Goal: Transaction & Acquisition: Purchase product/service

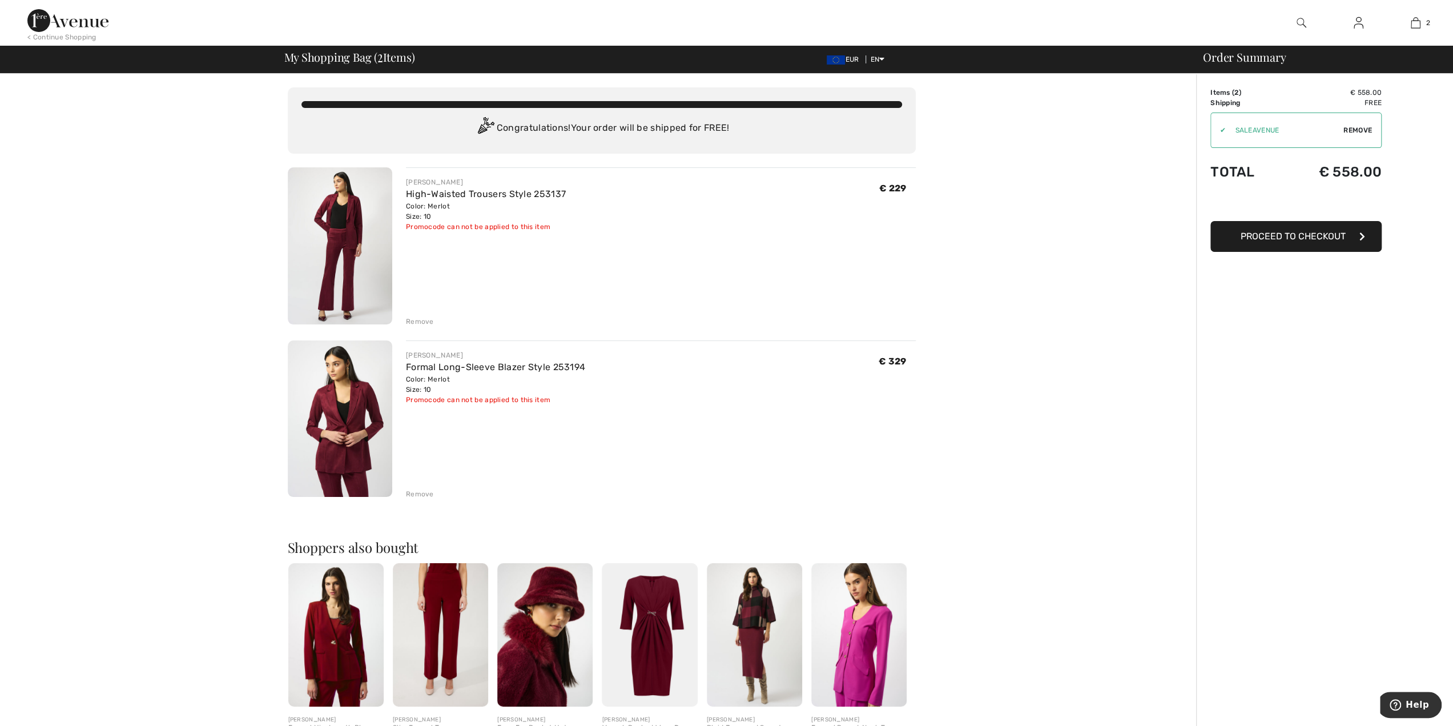
click at [1300, 25] on img at bounding box center [1302, 23] width 10 height 14
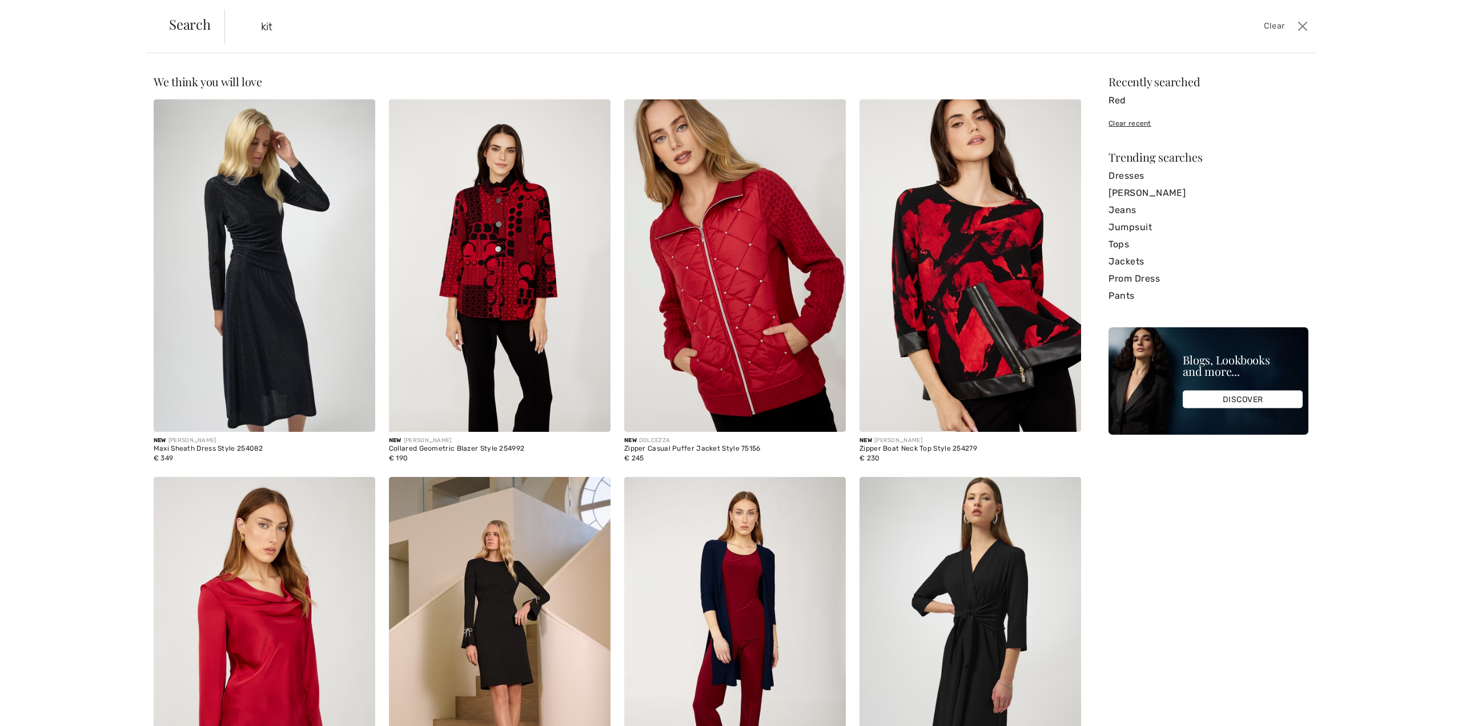
type input "kit"
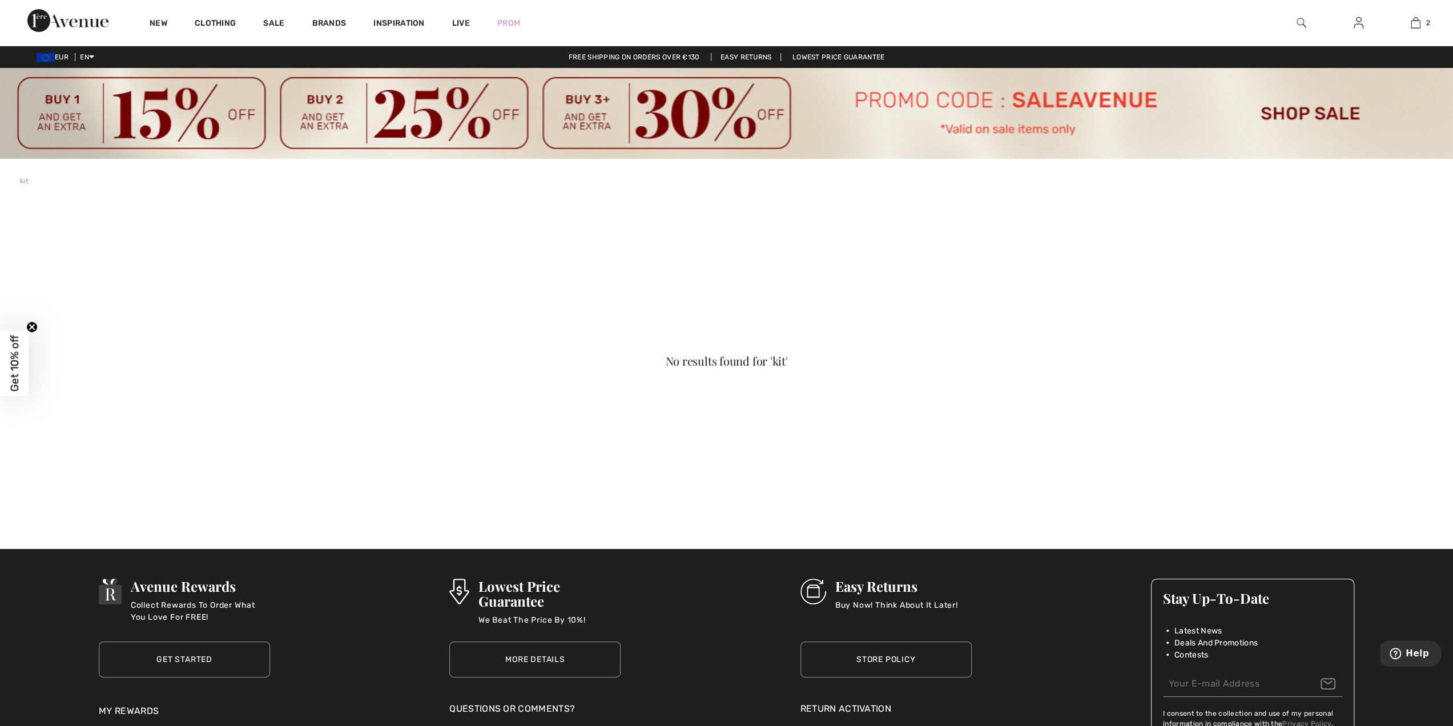
click at [1297, 18] on img at bounding box center [1302, 23] width 10 height 14
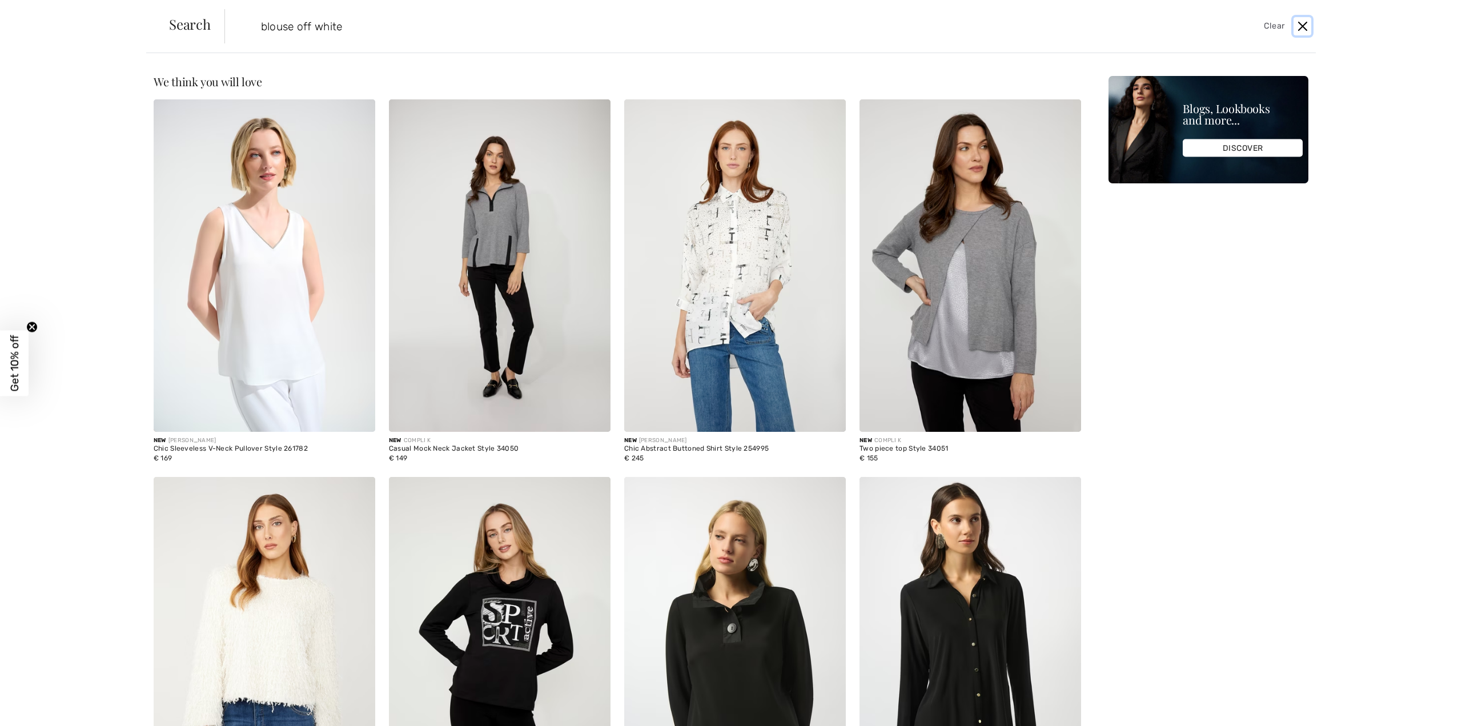
click at [1307, 22] on button "Close" at bounding box center [1302, 26] width 18 height 18
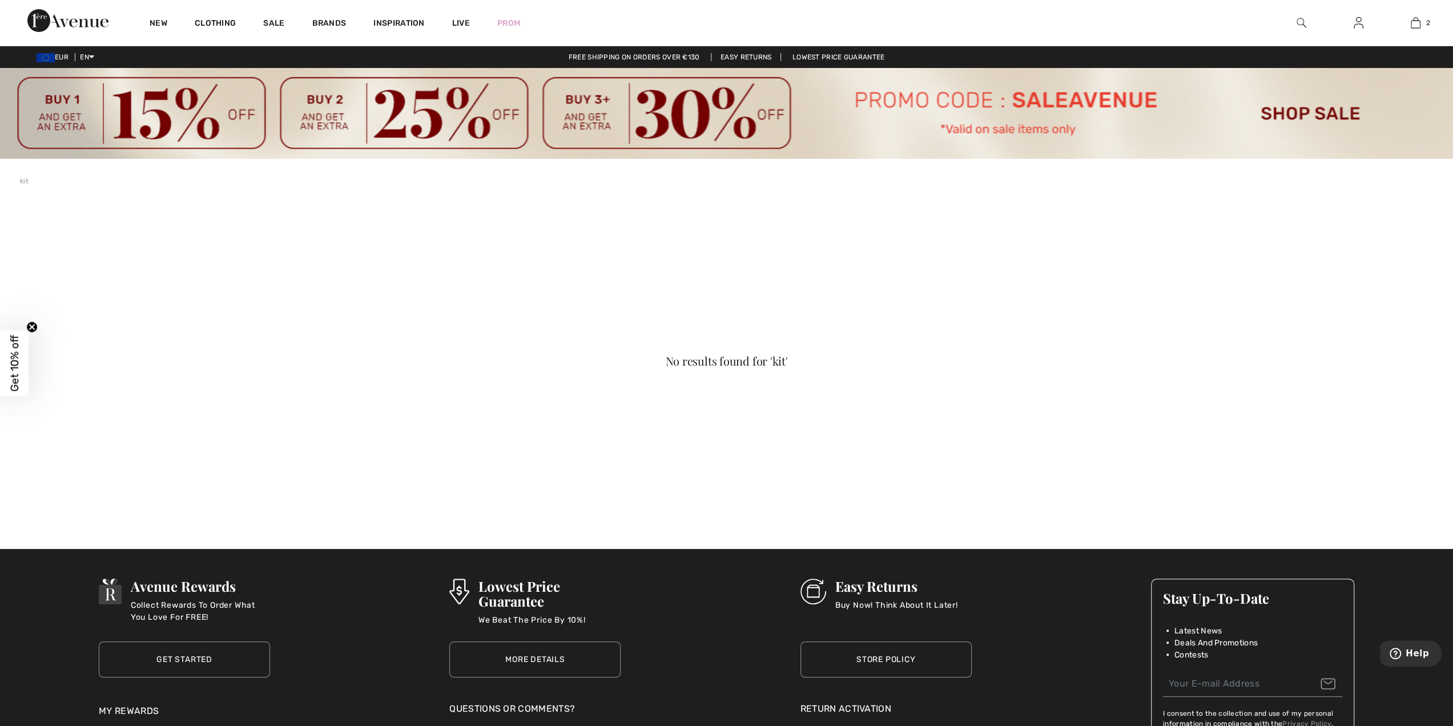
click at [1301, 25] on img at bounding box center [1302, 23] width 10 height 14
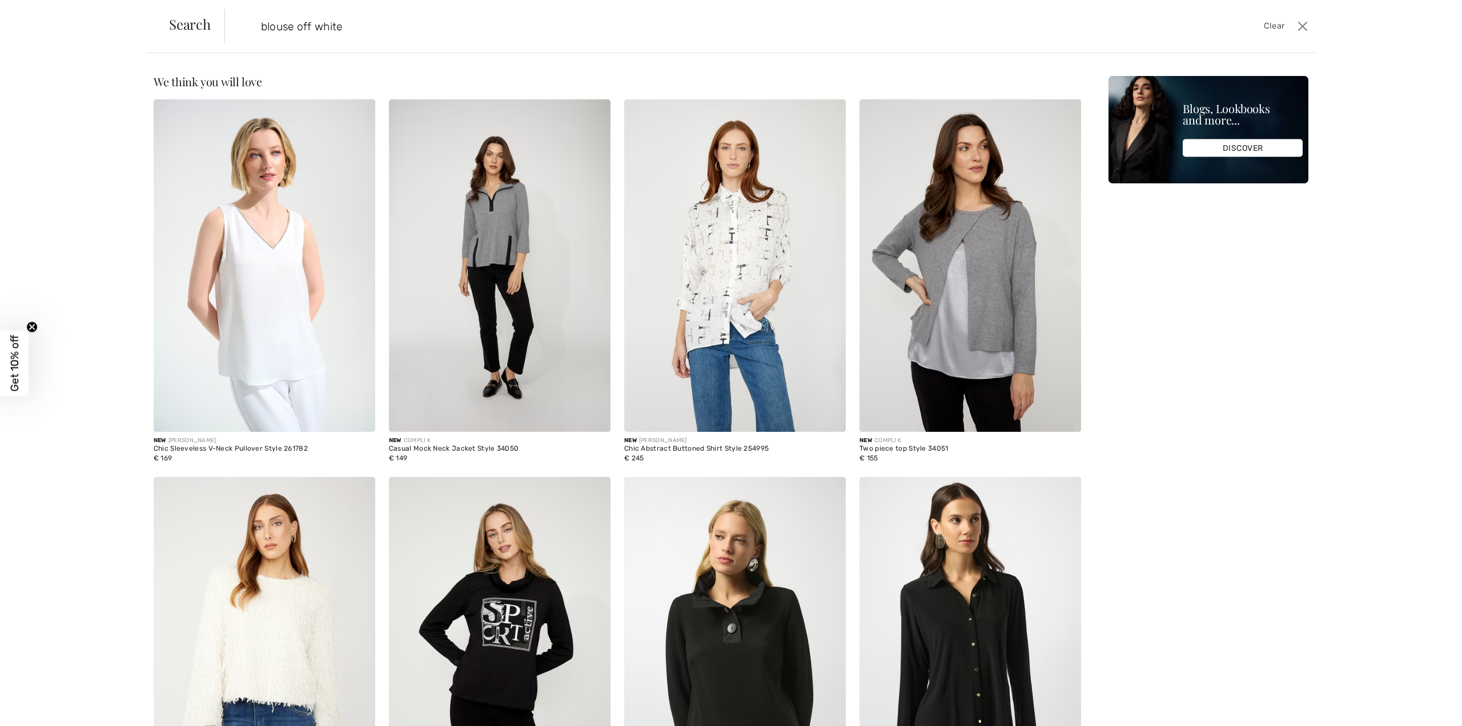
click at [362, 31] on input "blouse off white" at bounding box center [642, 26] width 781 height 34
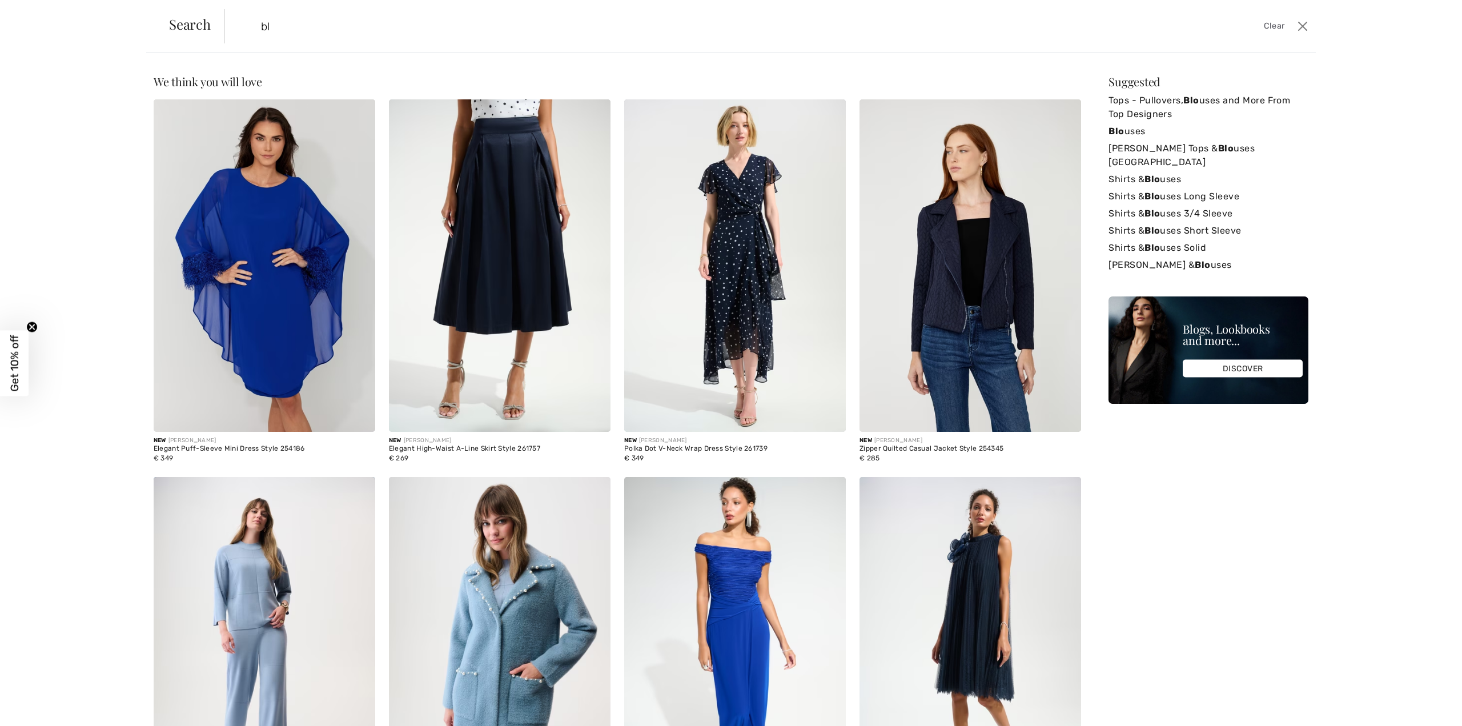
type input "b"
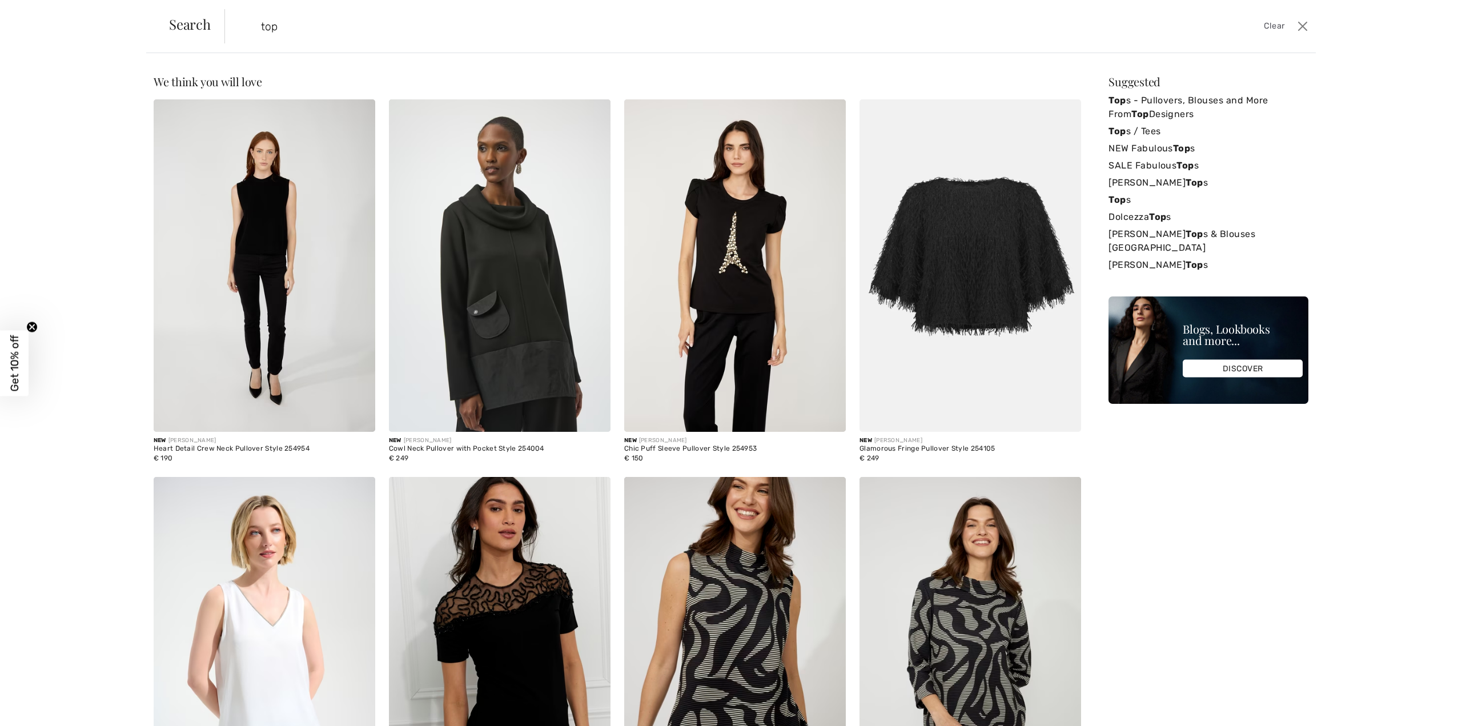
drag, startPoint x: 318, startPoint y: 23, endPoint x: 323, endPoint y: 25, distance: 5.8
click at [322, 25] on input "top" at bounding box center [642, 26] width 781 height 34
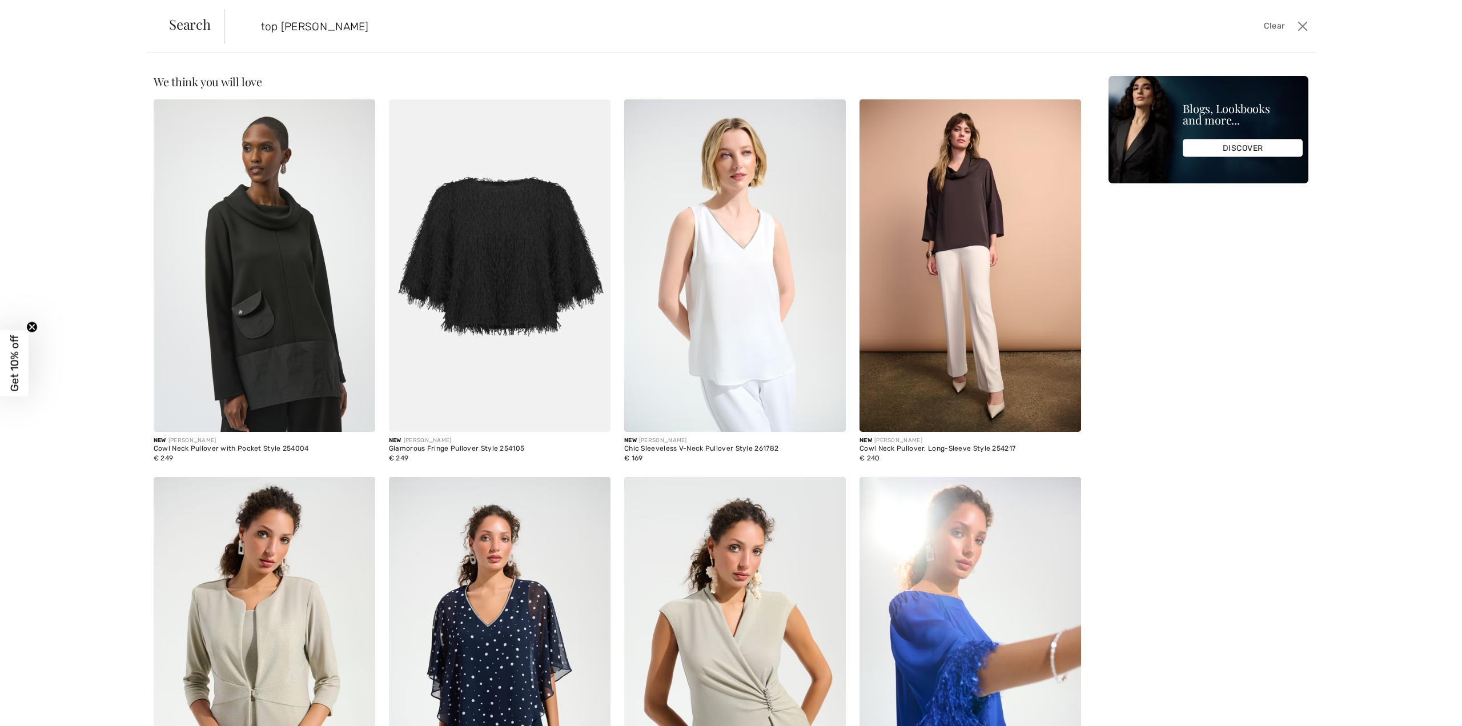
type input "top joseph ribkoff"
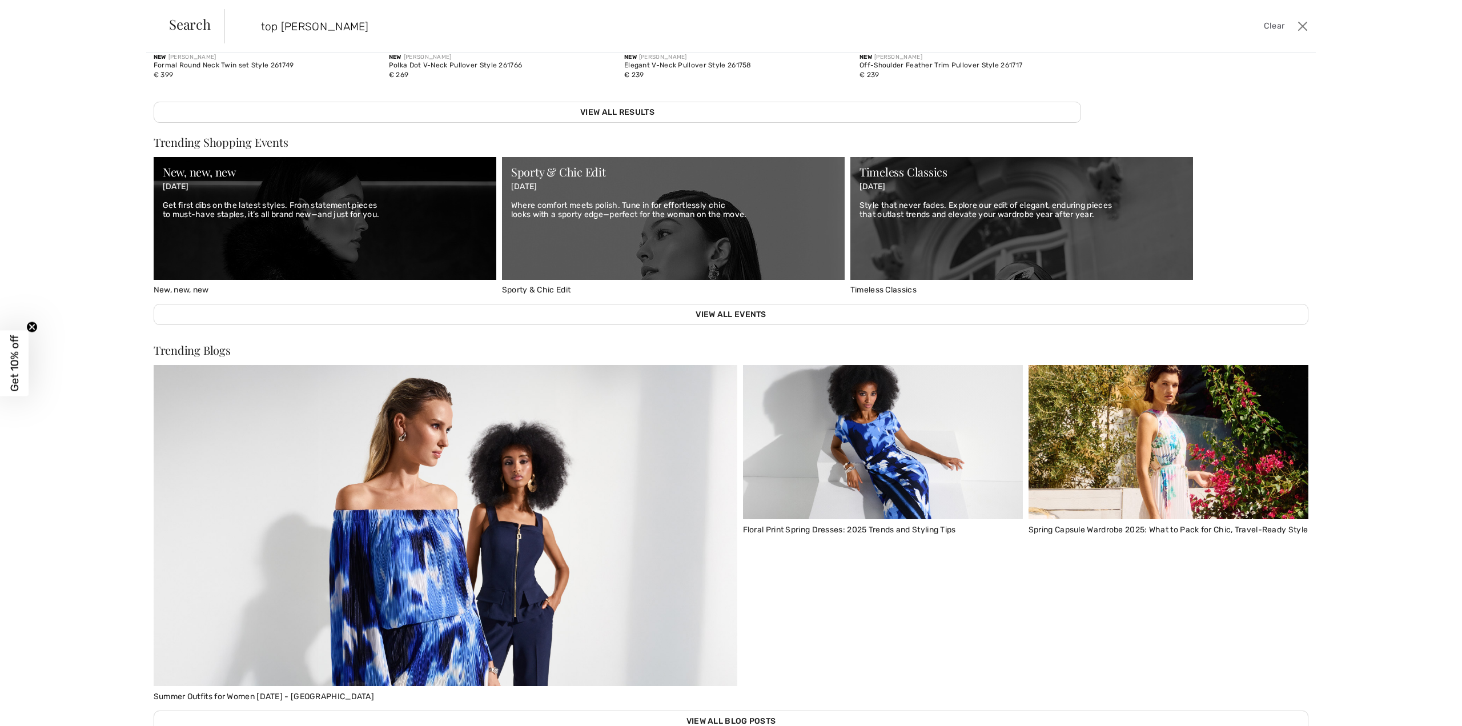
scroll to position [780, 0]
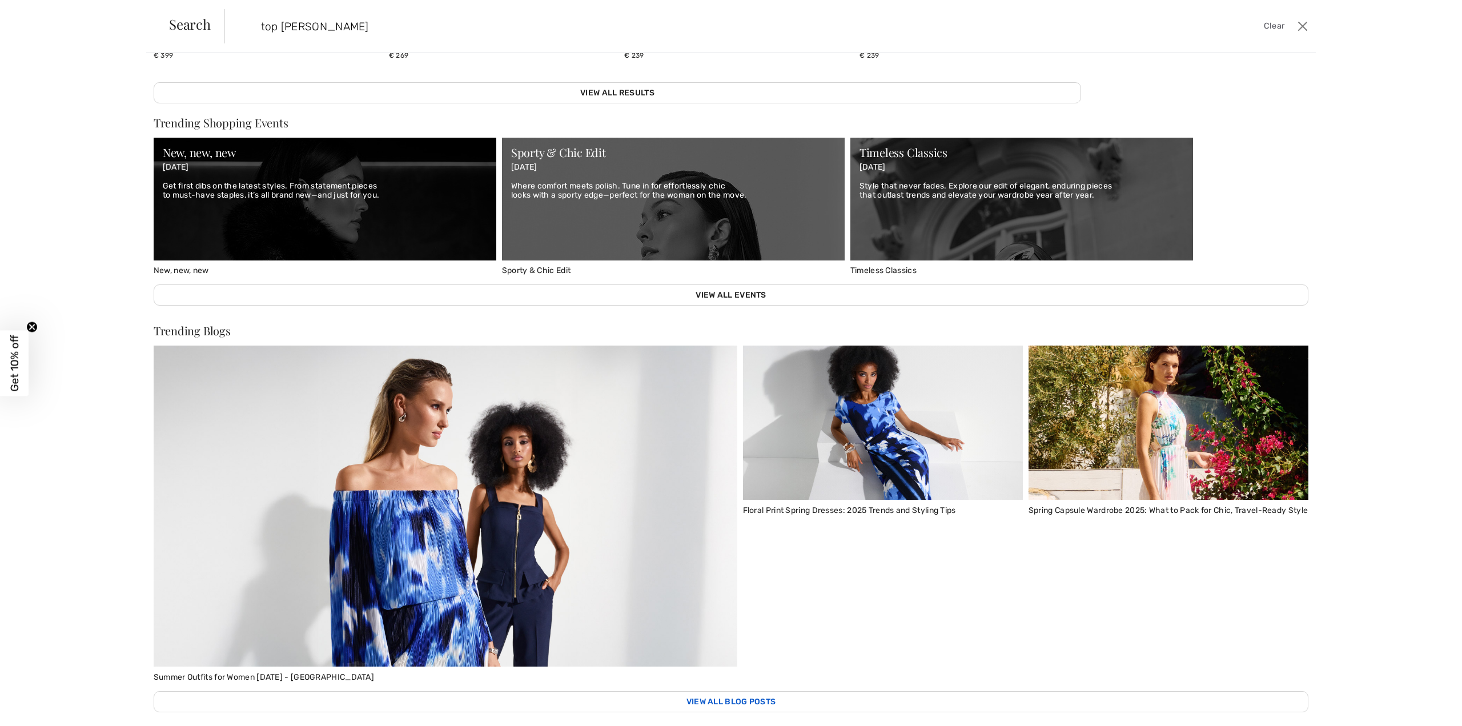
click at [758, 691] on link "View All Blog Posts" at bounding box center [731, 701] width 1155 height 21
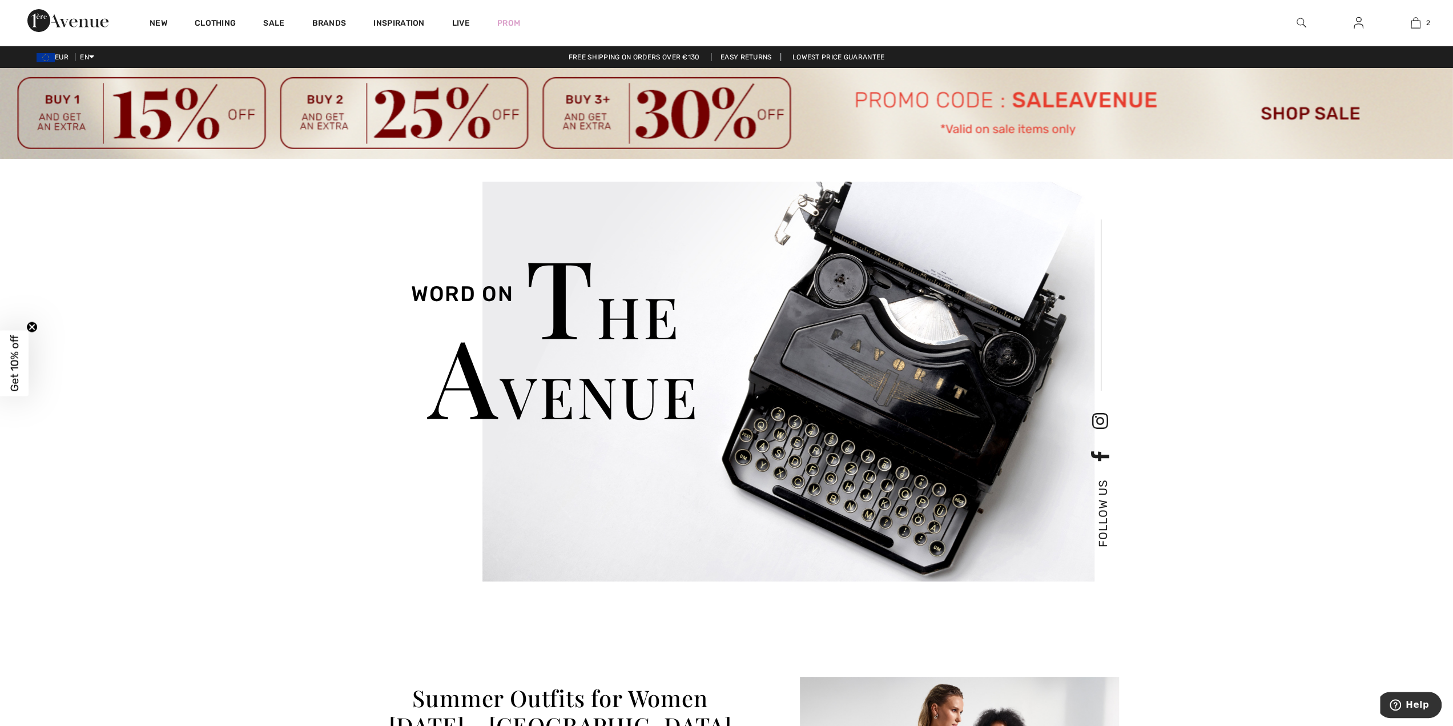
click at [1304, 25] on img at bounding box center [1302, 23] width 10 height 14
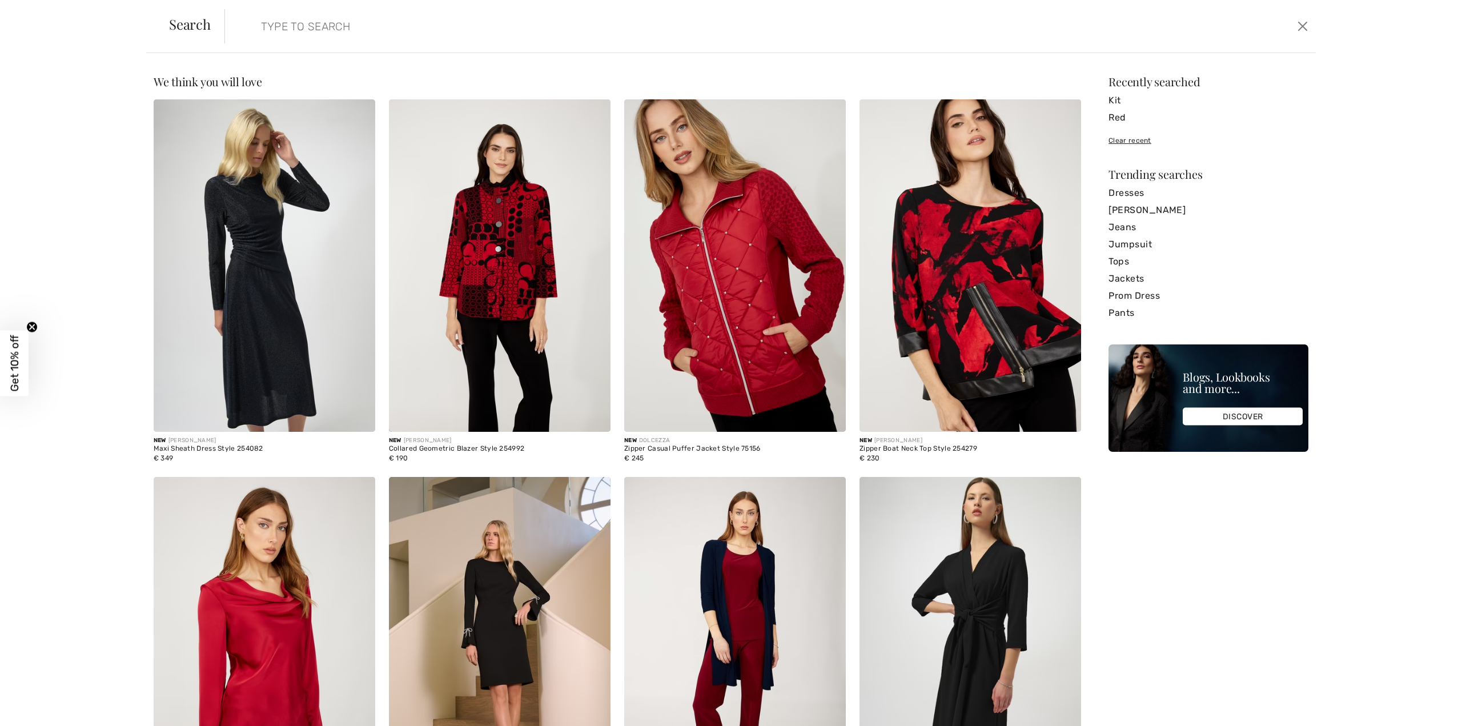
click at [285, 27] on input "search" at bounding box center [642, 26] width 781 height 34
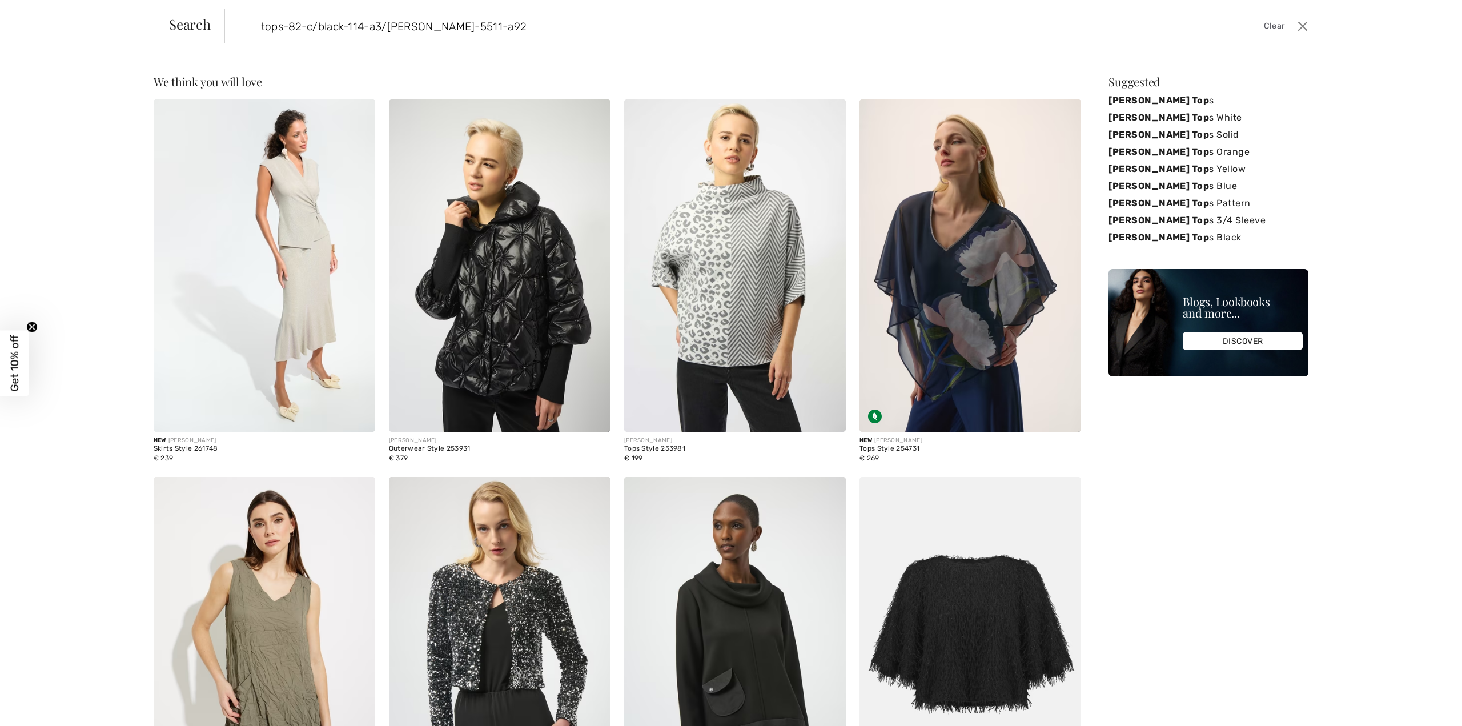
click at [521, 30] on input "tops-82-c/black-114-a3/joseph-ribkoff-5511-a92" at bounding box center [642, 26] width 781 height 34
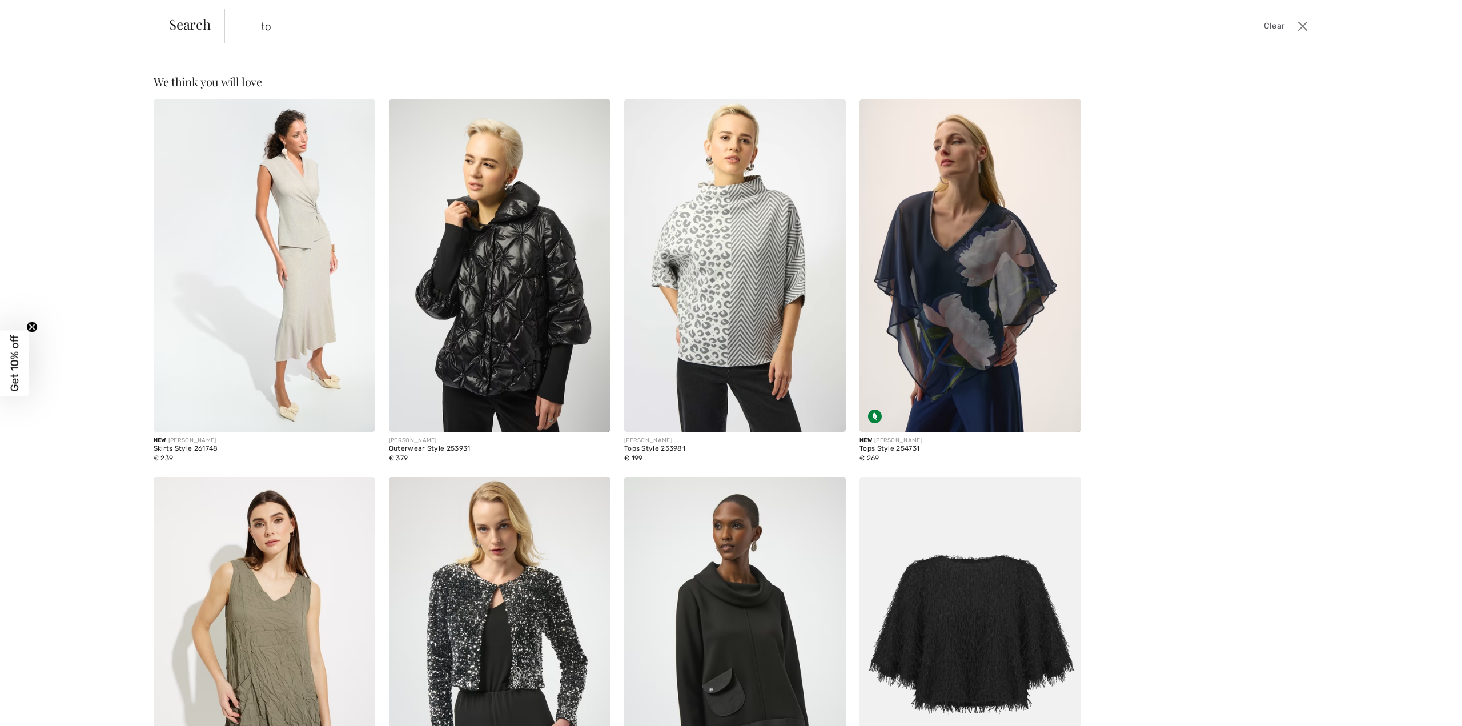
type input "t"
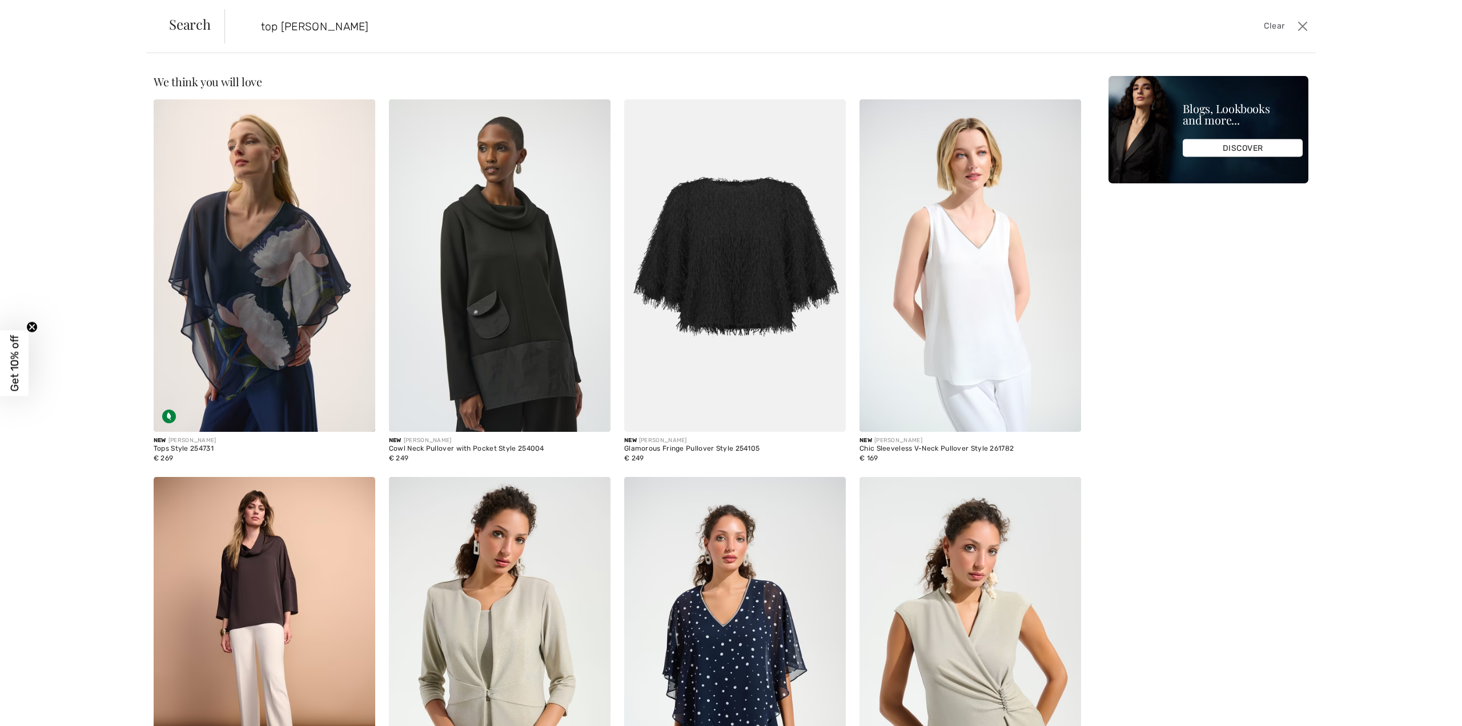
type input "top joseph ribkoff"
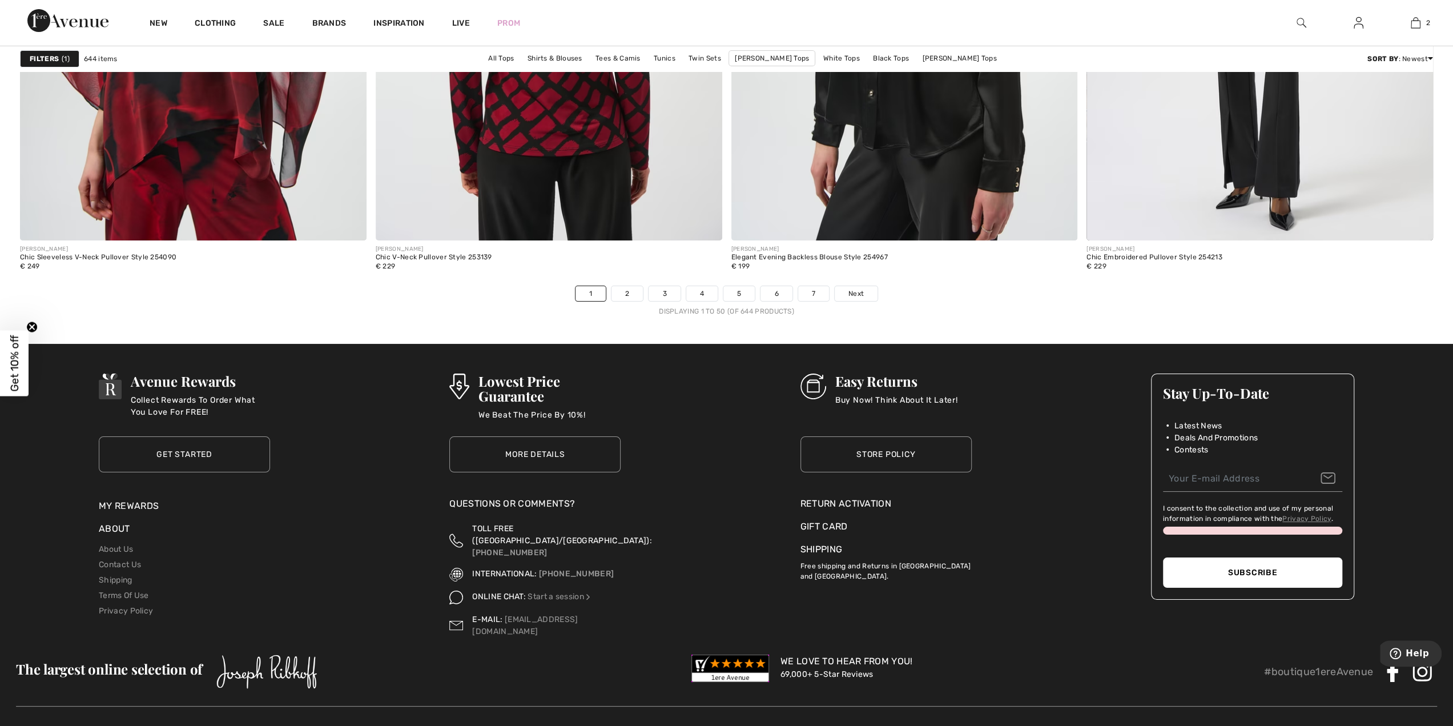
scroll to position [8657, 0]
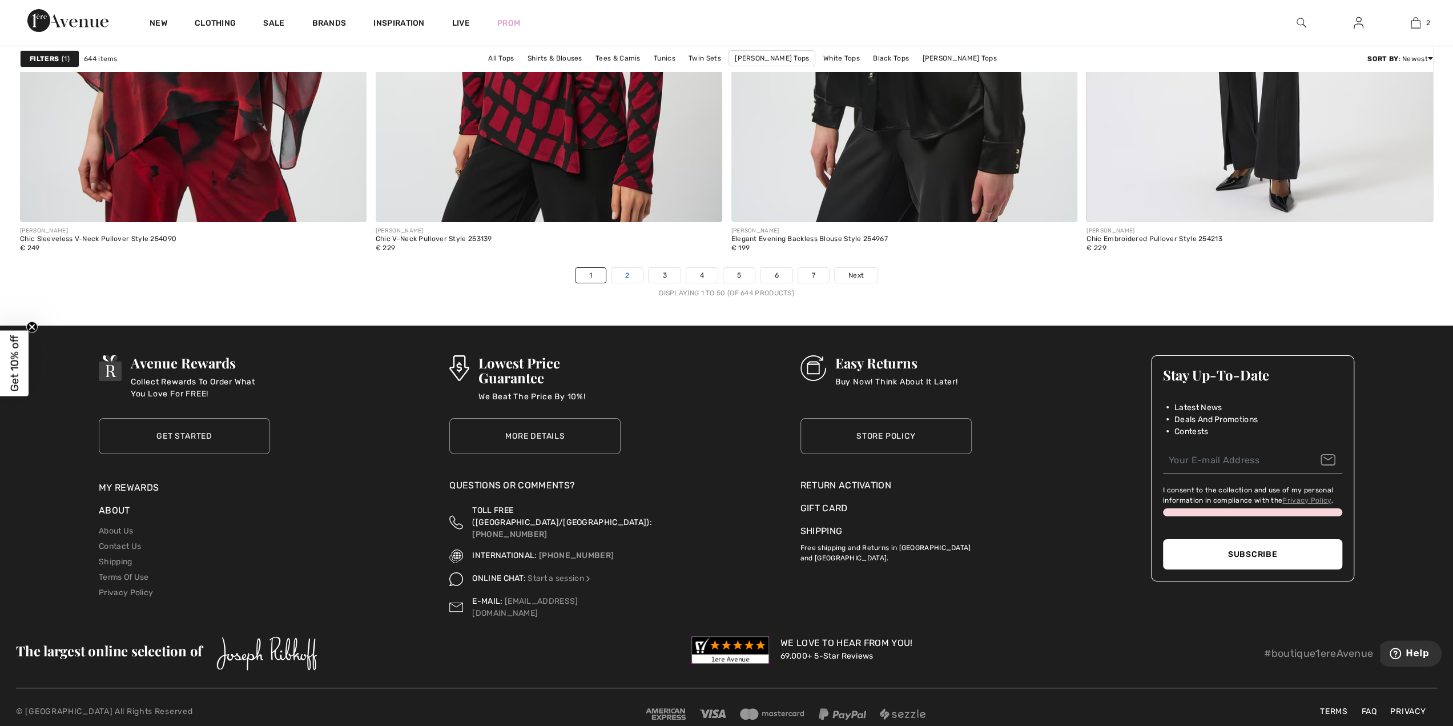
click at [626, 271] on link "2" at bounding box center [627, 275] width 31 height 15
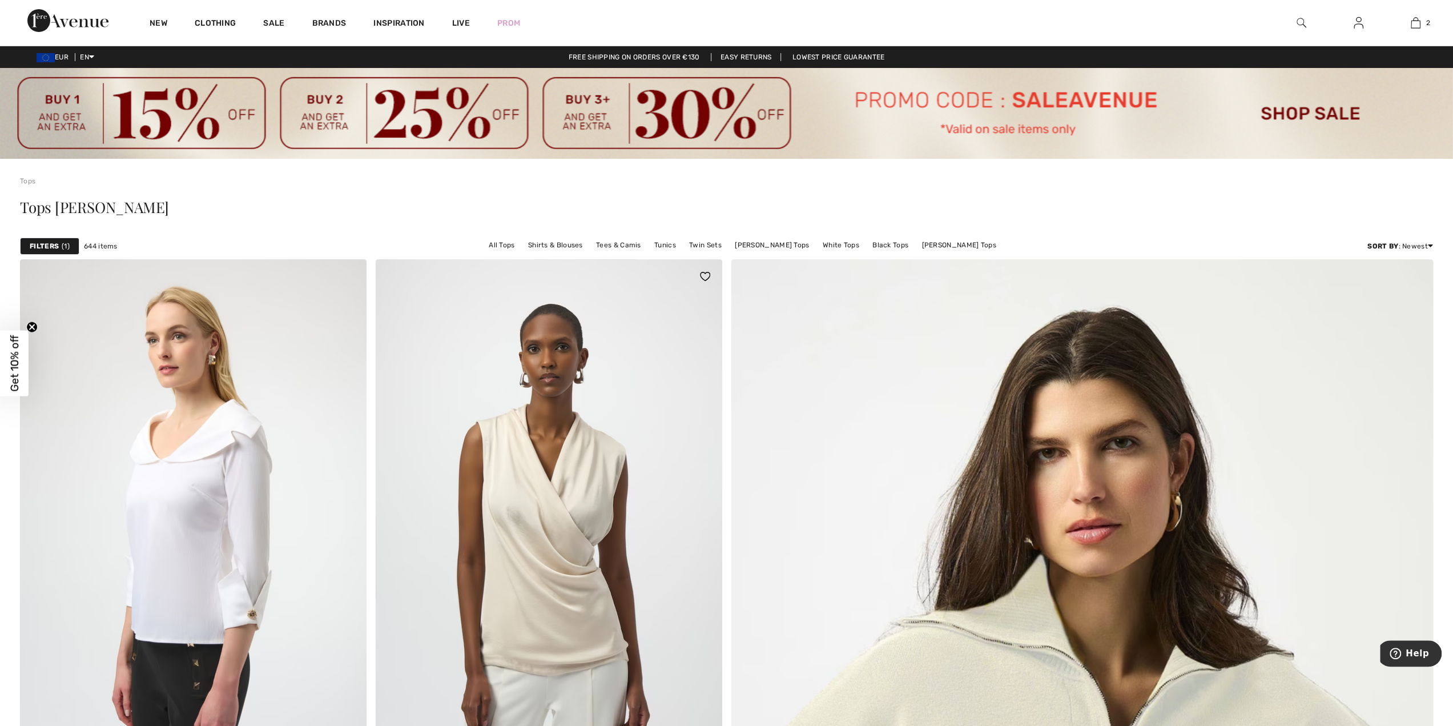
click at [533, 532] on img at bounding box center [549, 519] width 347 height 520
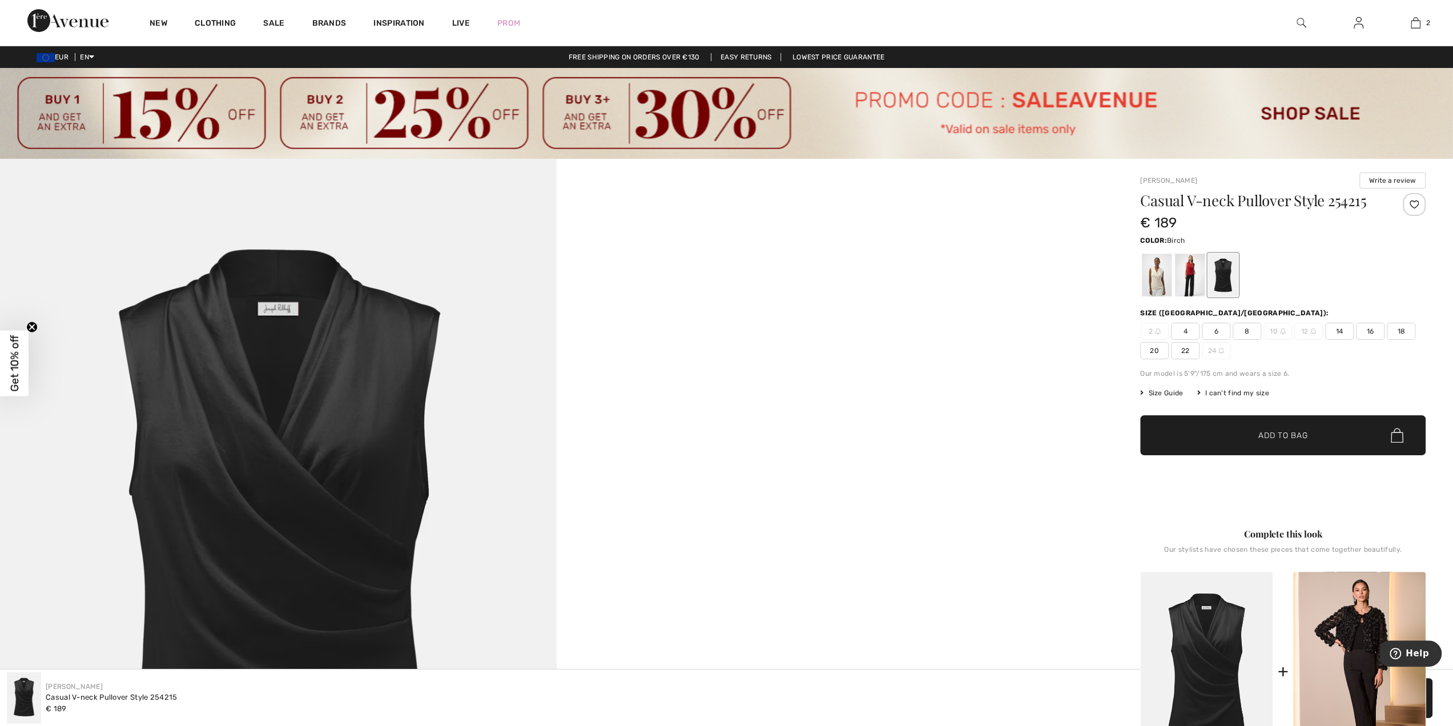
click at [1159, 271] on div at bounding box center [1157, 275] width 30 height 43
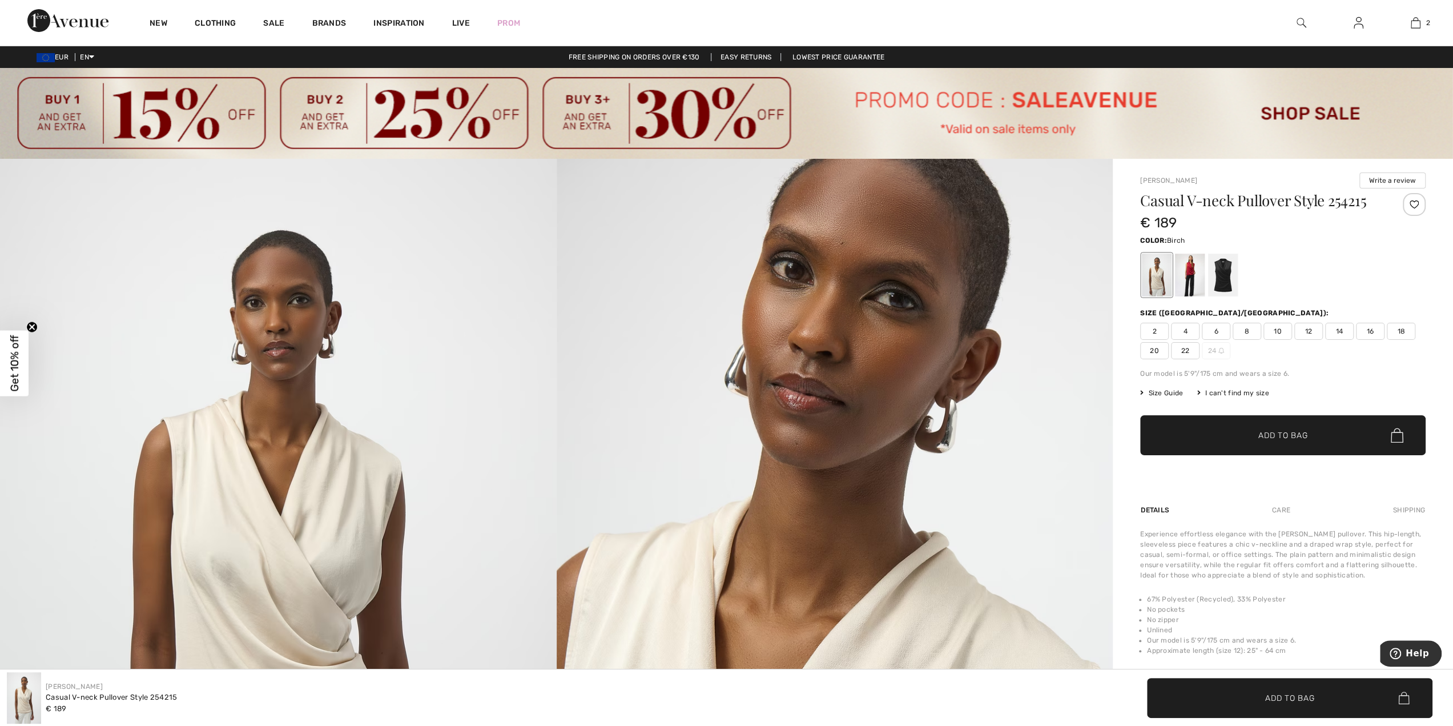
click at [1277, 331] on span "10" at bounding box center [1278, 331] width 29 height 17
click at [1293, 429] on span "Add to Bag" at bounding box center [1283, 435] width 49 height 12
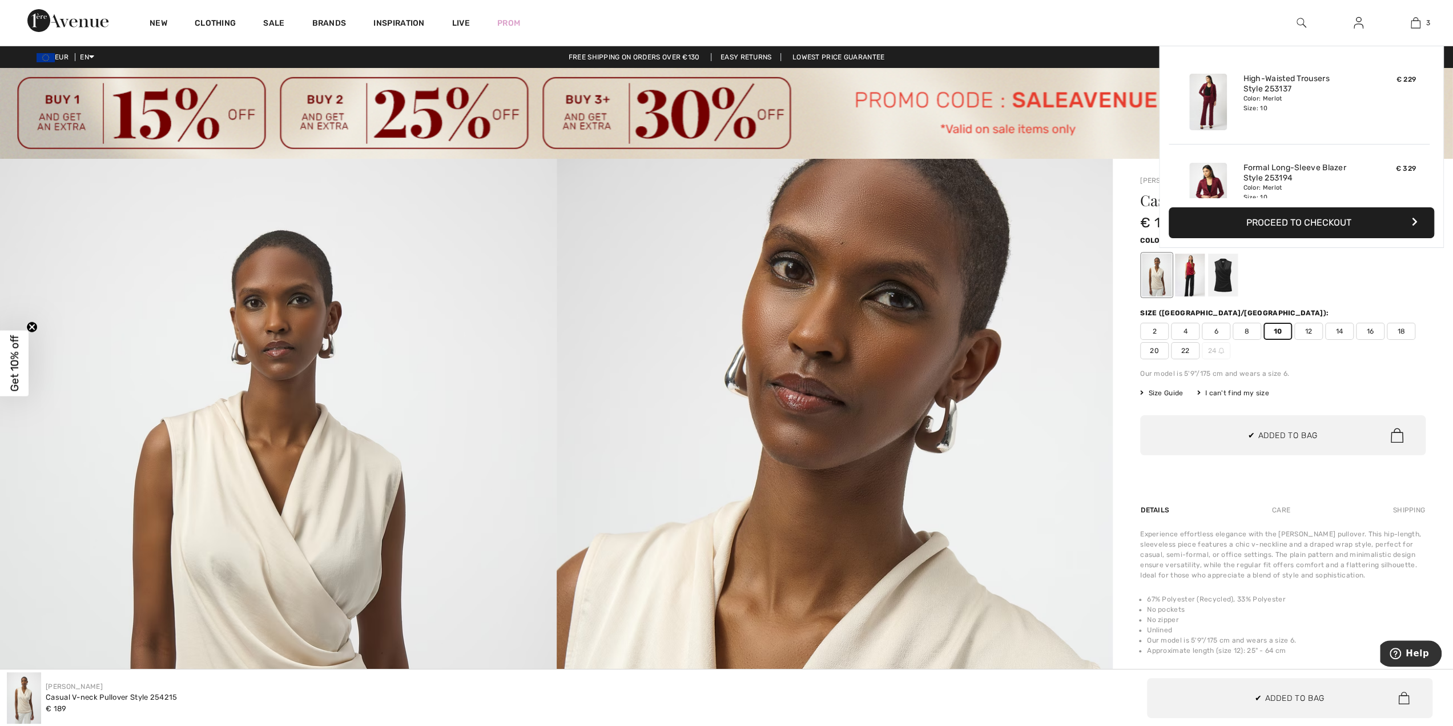
scroll to position [124, 0]
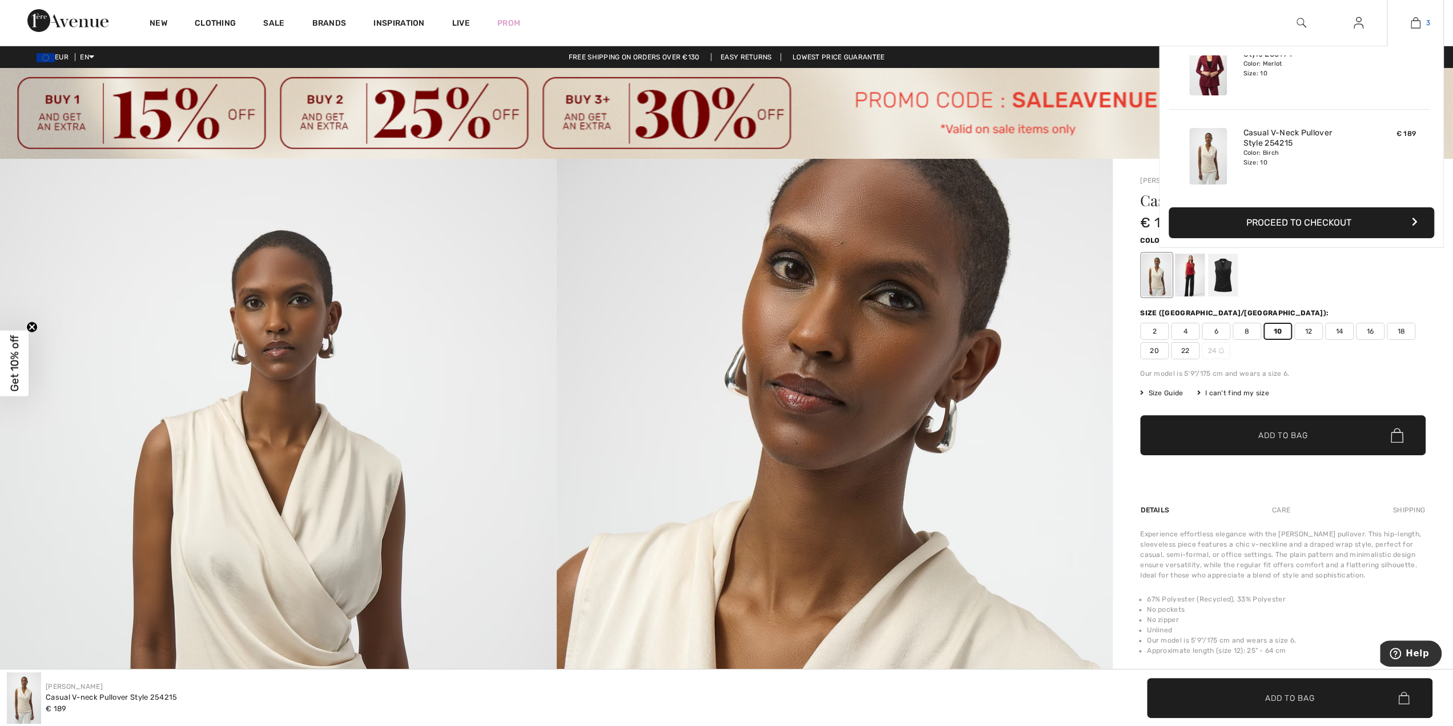
click at [1418, 25] on img at bounding box center [1416, 23] width 10 height 14
